Goal: Check status: Check status

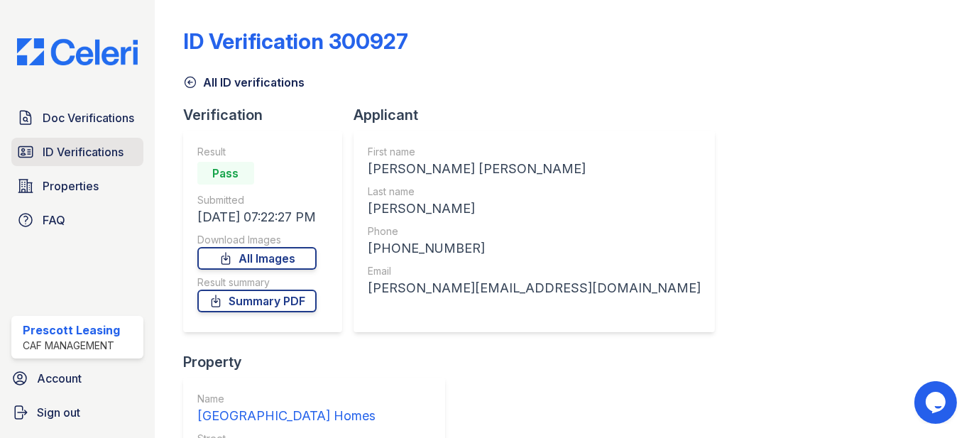
click at [119, 150] on span "ID Verifications" at bounding box center [83, 151] width 81 height 17
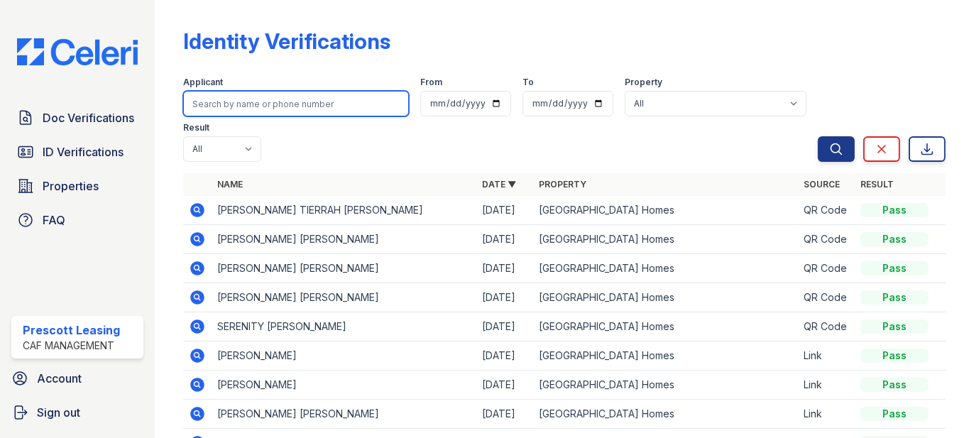
click at [303, 99] on input "search" at bounding box center [296, 104] width 226 height 26
click at [341, 109] on input "search" at bounding box center [296, 104] width 226 height 26
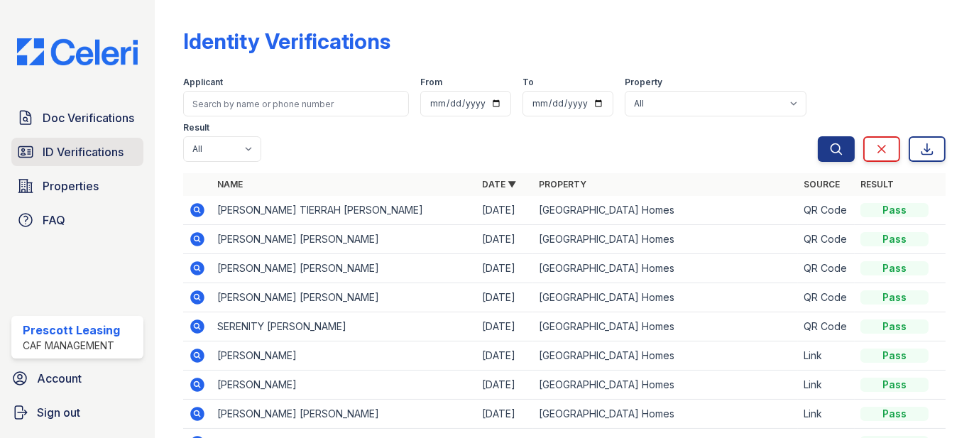
click at [89, 160] on span "ID Verifications" at bounding box center [83, 151] width 81 height 17
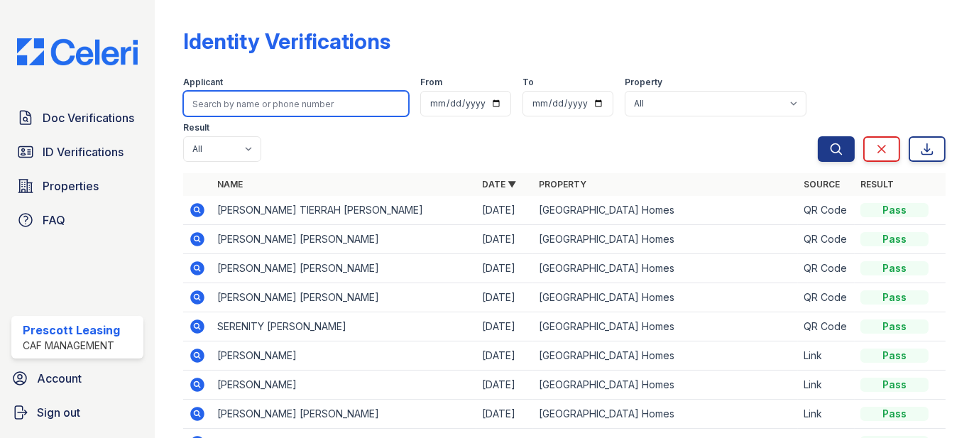
click at [303, 106] on input "search" at bounding box center [296, 104] width 226 height 26
type input "landurn"
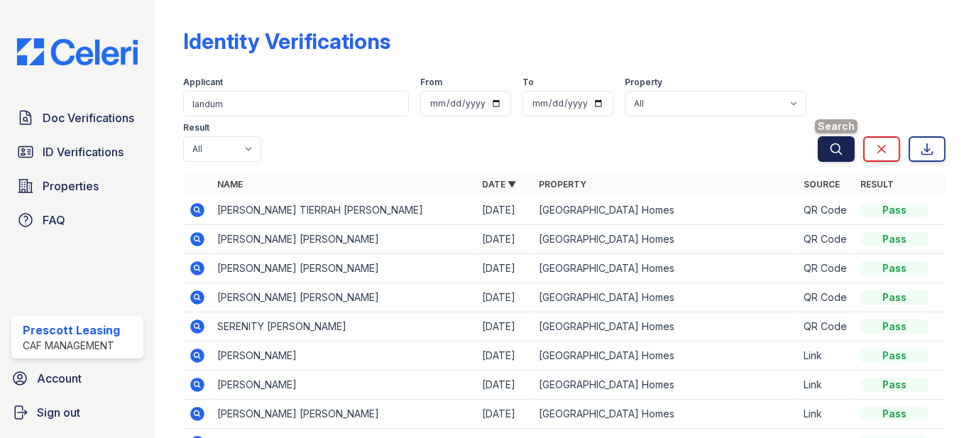
click at [834, 152] on button "Search" at bounding box center [836, 149] width 37 height 26
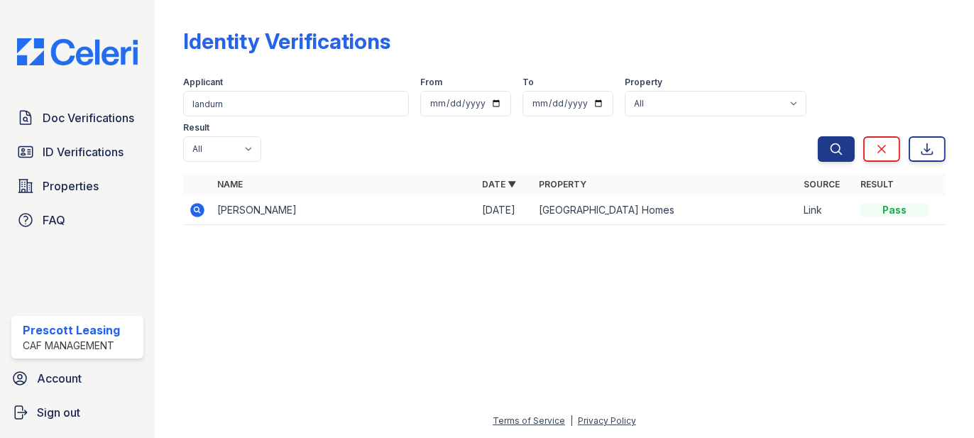
click at [310, 196] on td "SHARONDA MICHELLE LANDURN" at bounding box center [344, 210] width 265 height 29
click at [196, 203] on icon at bounding box center [197, 210] width 14 height 14
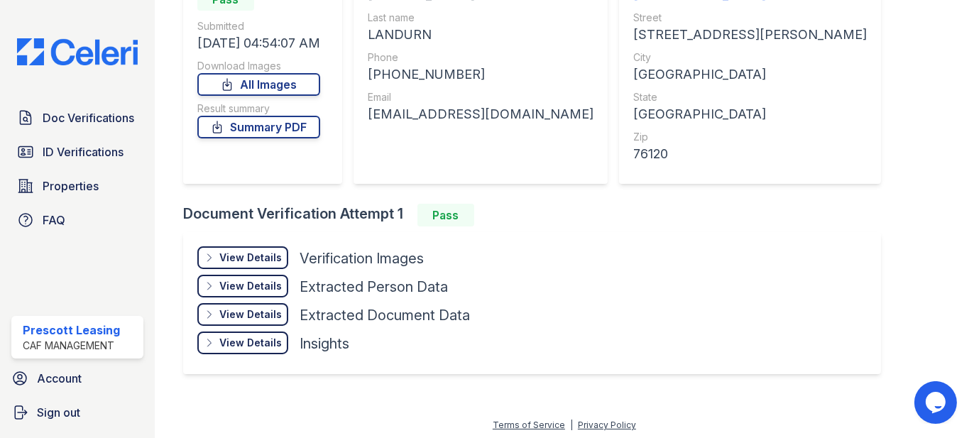
scroll to position [175, 0]
click at [241, 255] on div "View Details" at bounding box center [250, 257] width 62 height 14
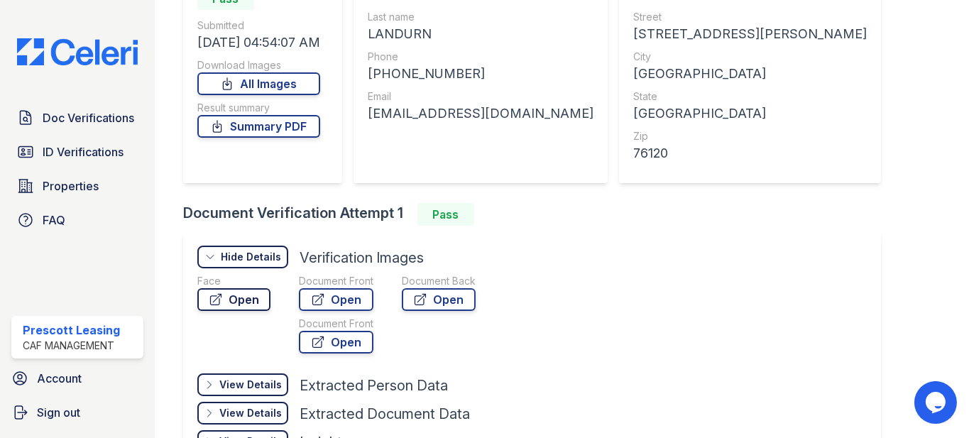
click at [253, 295] on link "Open" at bounding box center [233, 299] width 73 height 23
click at [326, 301] on link "Open" at bounding box center [336, 299] width 75 height 23
click at [324, 296] on icon at bounding box center [318, 299] width 14 height 14
click at [314, 300] on icon at bounding box center [318, 299] width 14 height 14
click at [351, 307] on link "Open" at bounding box center [336, 299] width 75 height 23
